Goal: Find specific page/section: Find specific page/section

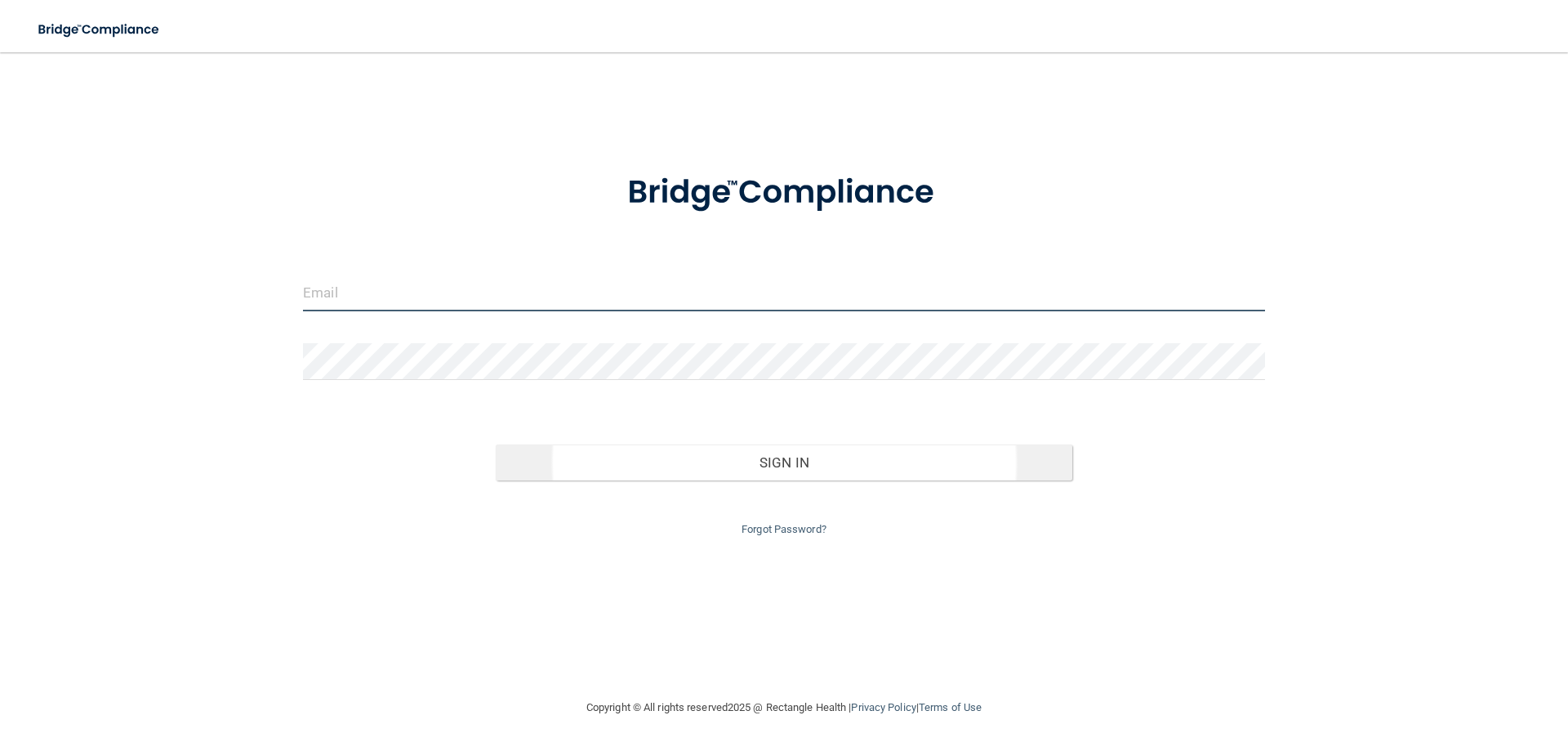
type input "[EMAIL_ADDRESS][DOMAIN_NAME]"
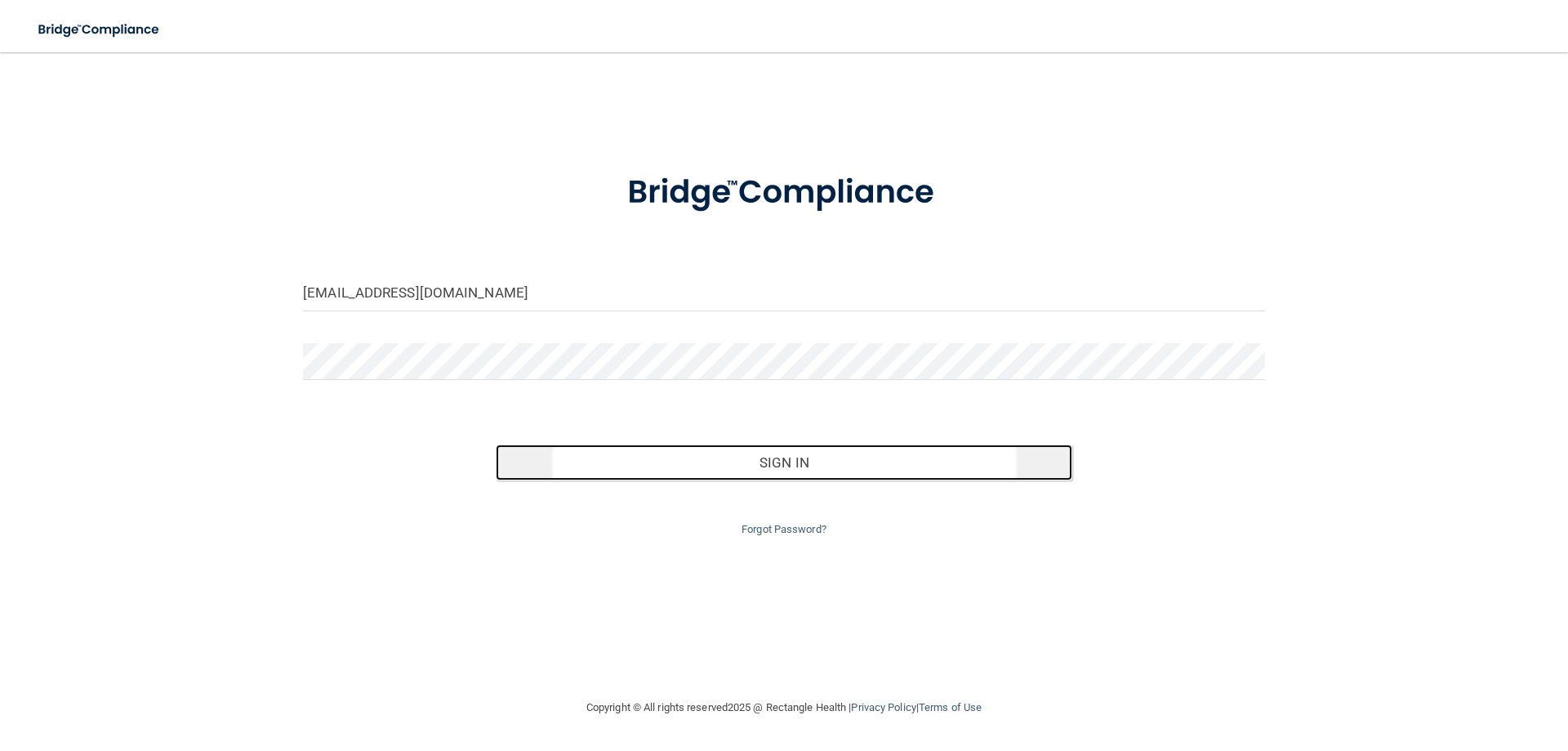
click at [771, 459] on button "Sign In" at bounding box center [784, 462] width 577 height 36
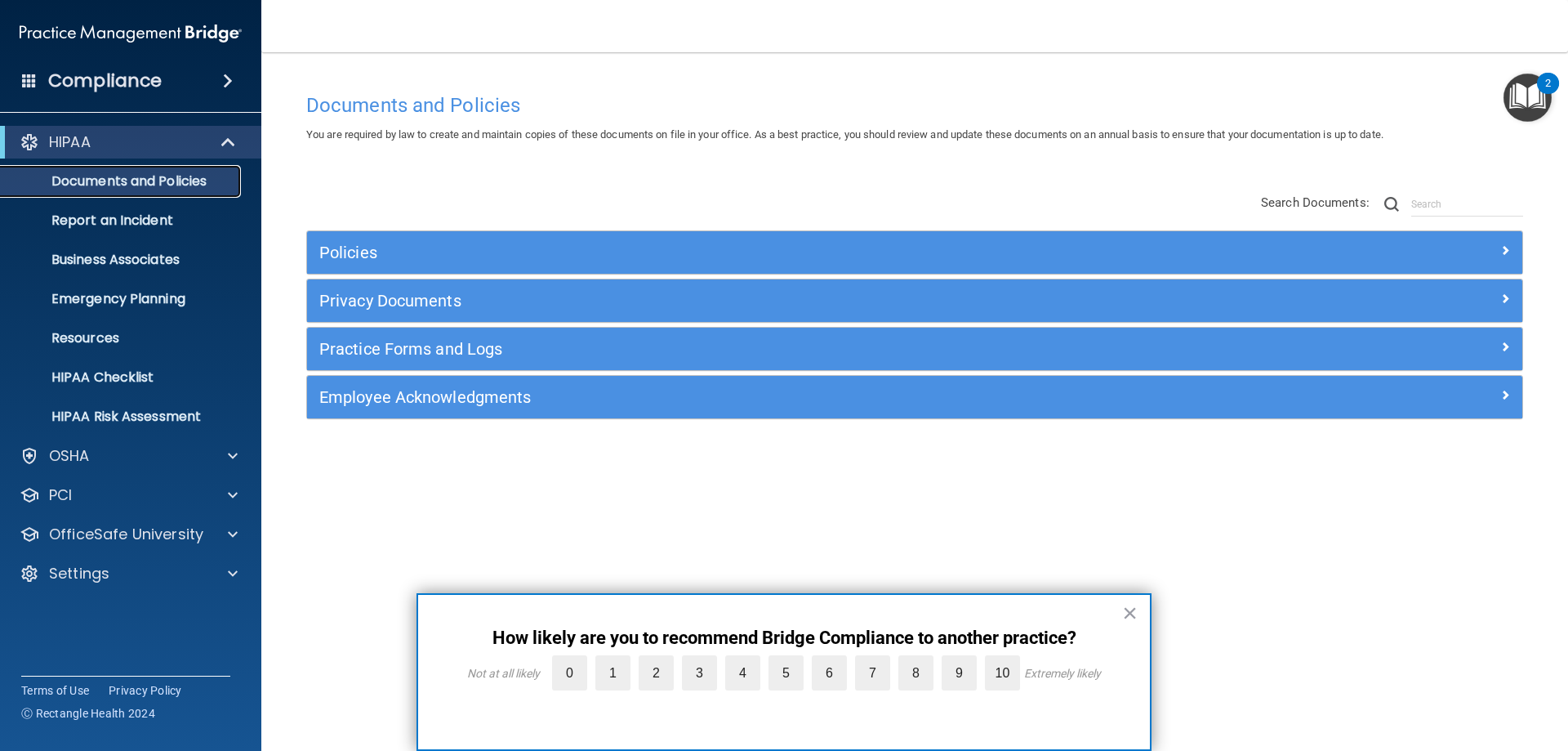
click at [131, 174] on p "Documents and Policies" at bounding box center [122, 181] width 223 height 17
click at [139, 180] on p "Documents and Policies" at bounding box center [122, 181] width 223 height 17
click at [126, 382] on p "HIPAA Checklist" at bounding box center [122, 377] width 223 height 17
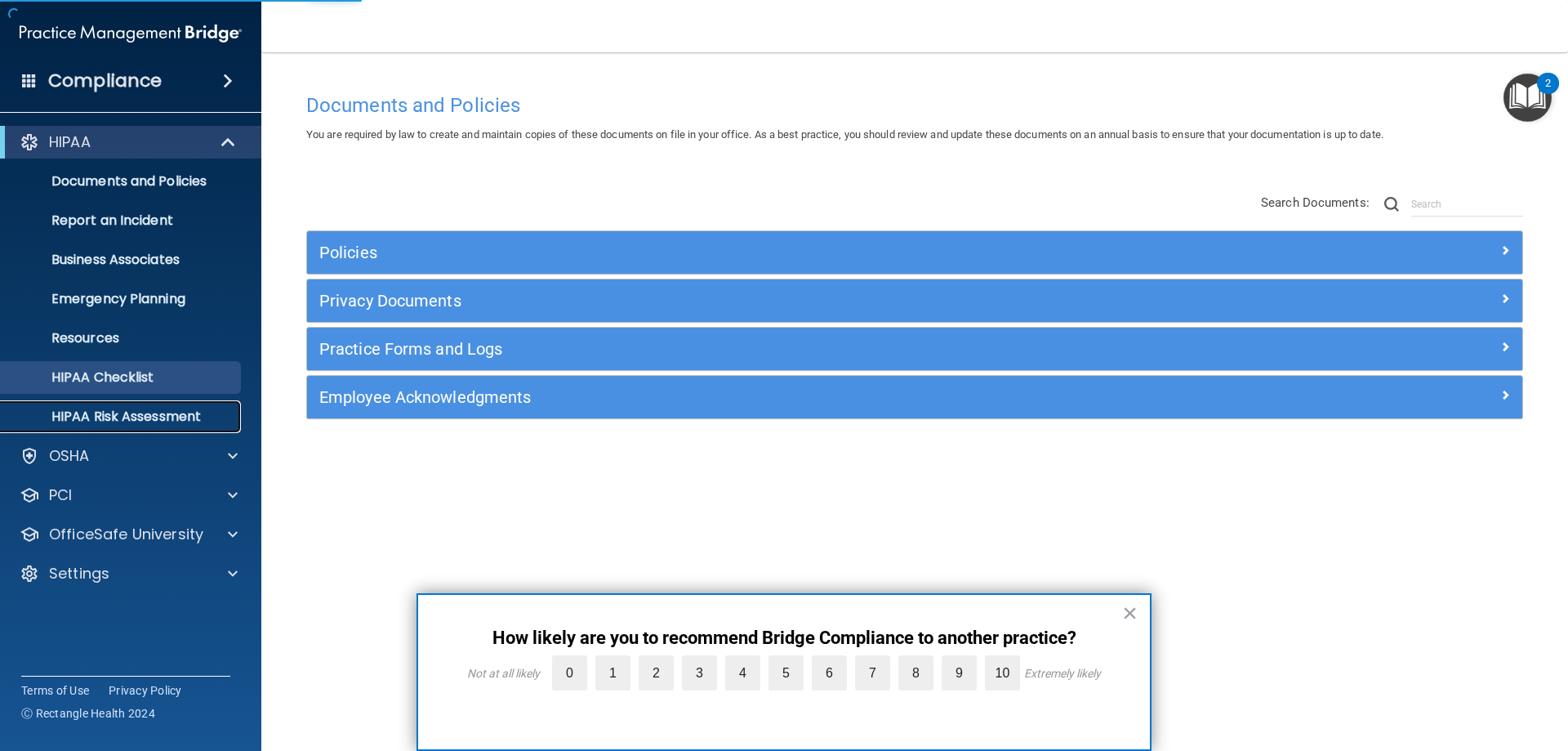
click at [138, 419] on p "HIPAA Risk Assessment" at bounding box center [122, 416] width 223 height 17
